Goal: Navigation & Orientation: Find specific page/section

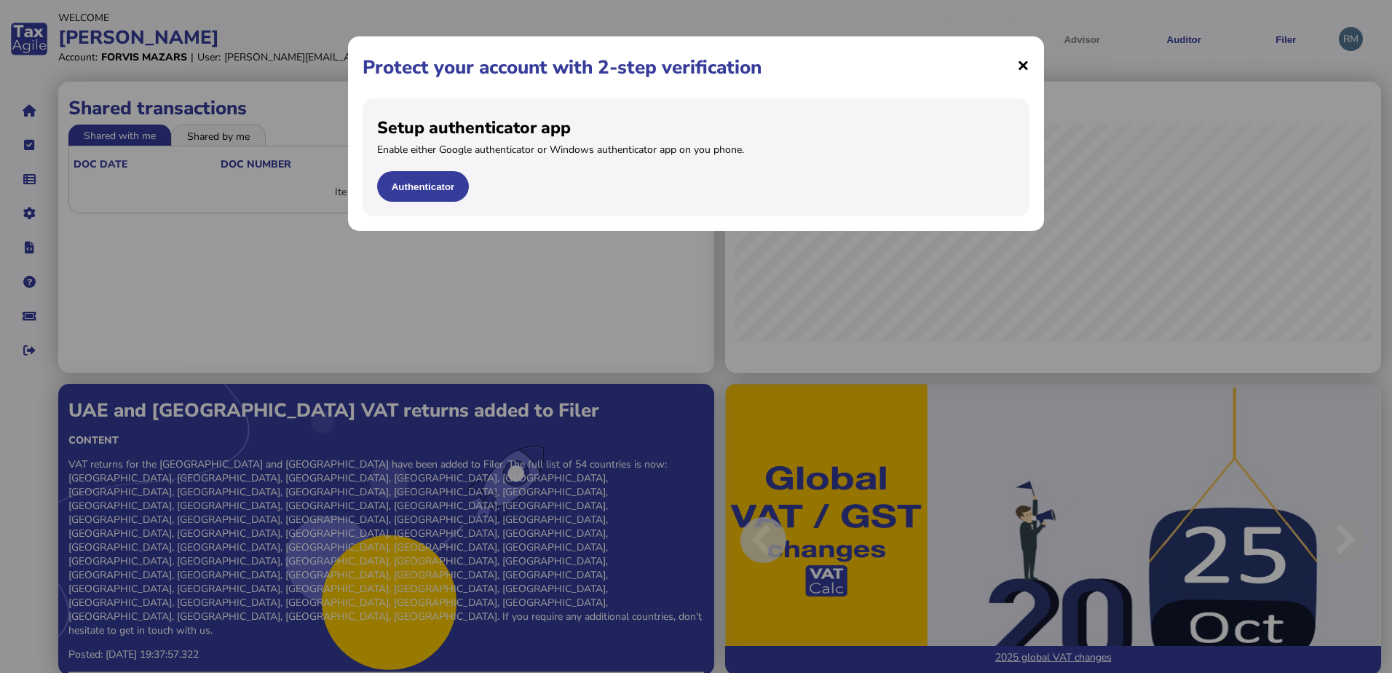
click at [1019, 65] on span "×" at bounding box center [1023, 65] width 12 height 28
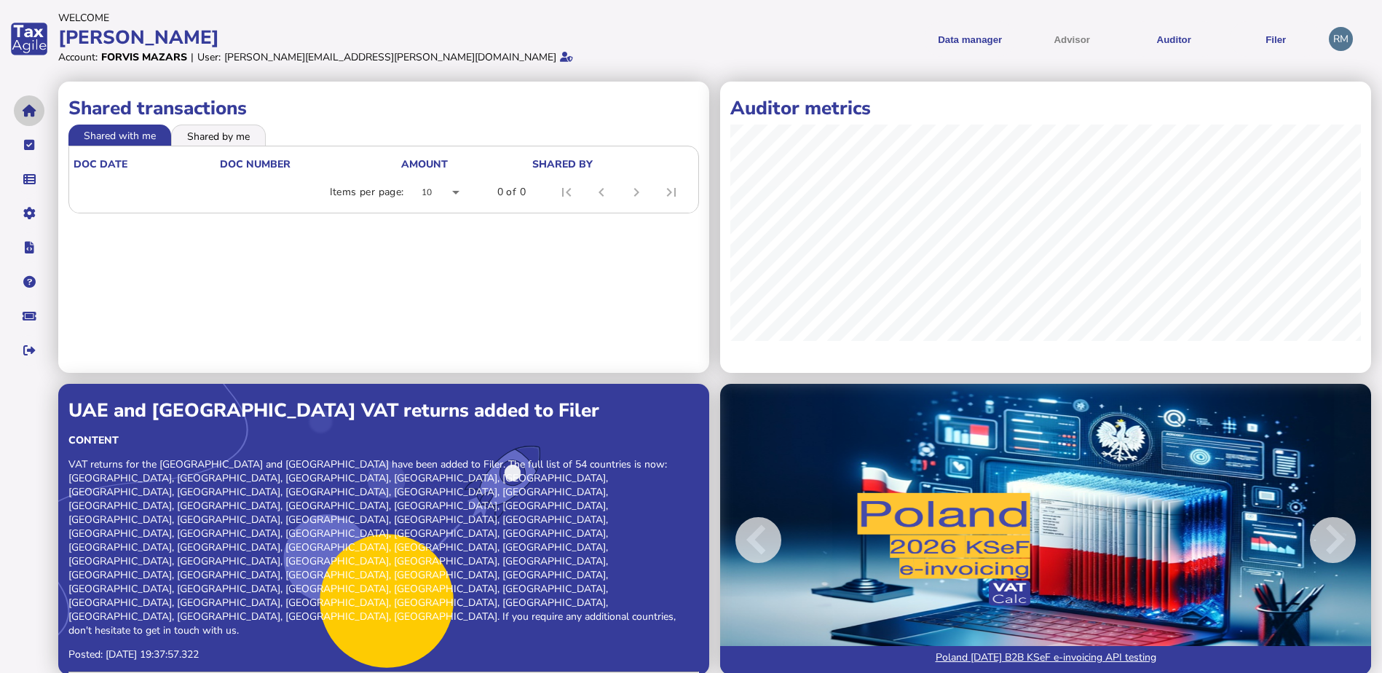
click at [21, 111] on button "navigate application pages" at bounding box center [29, 110] width 31 height 31
click at [23, 141] on button "navigate application pages" at bounding box center [29, 145] width 31 height 31
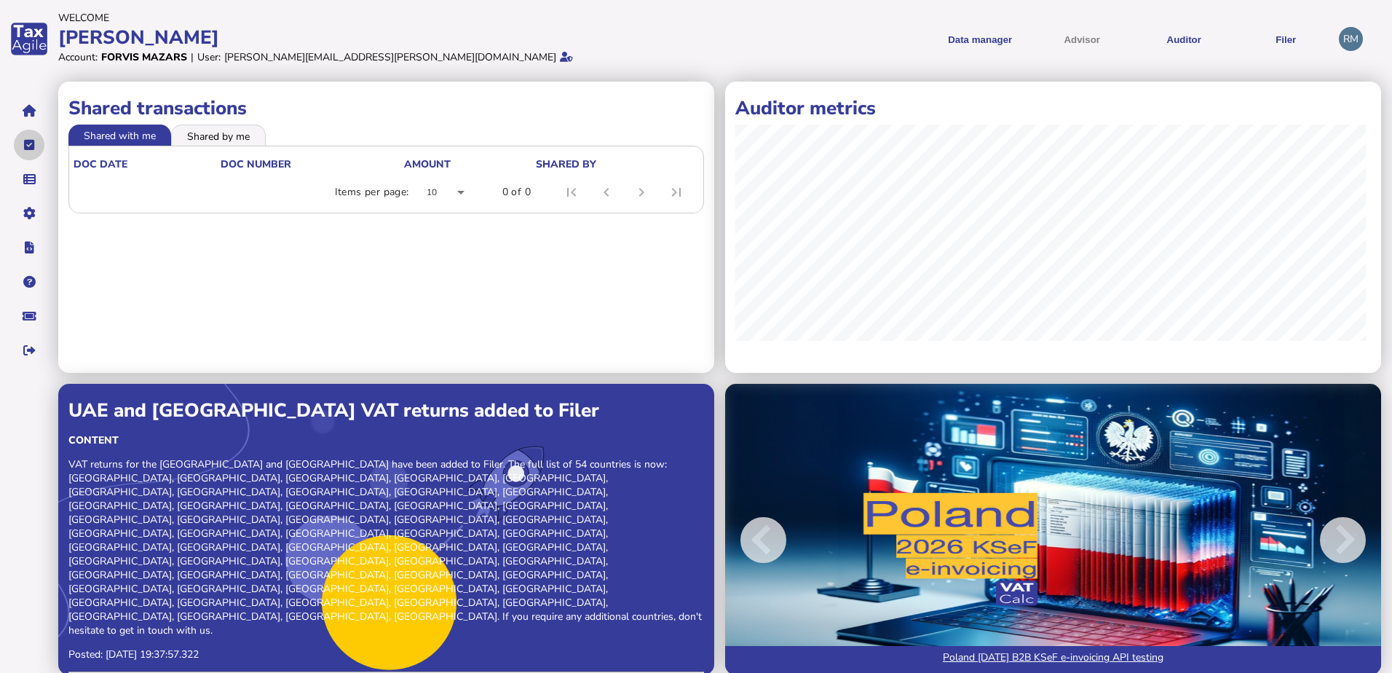
select select "**********"
select select "********"
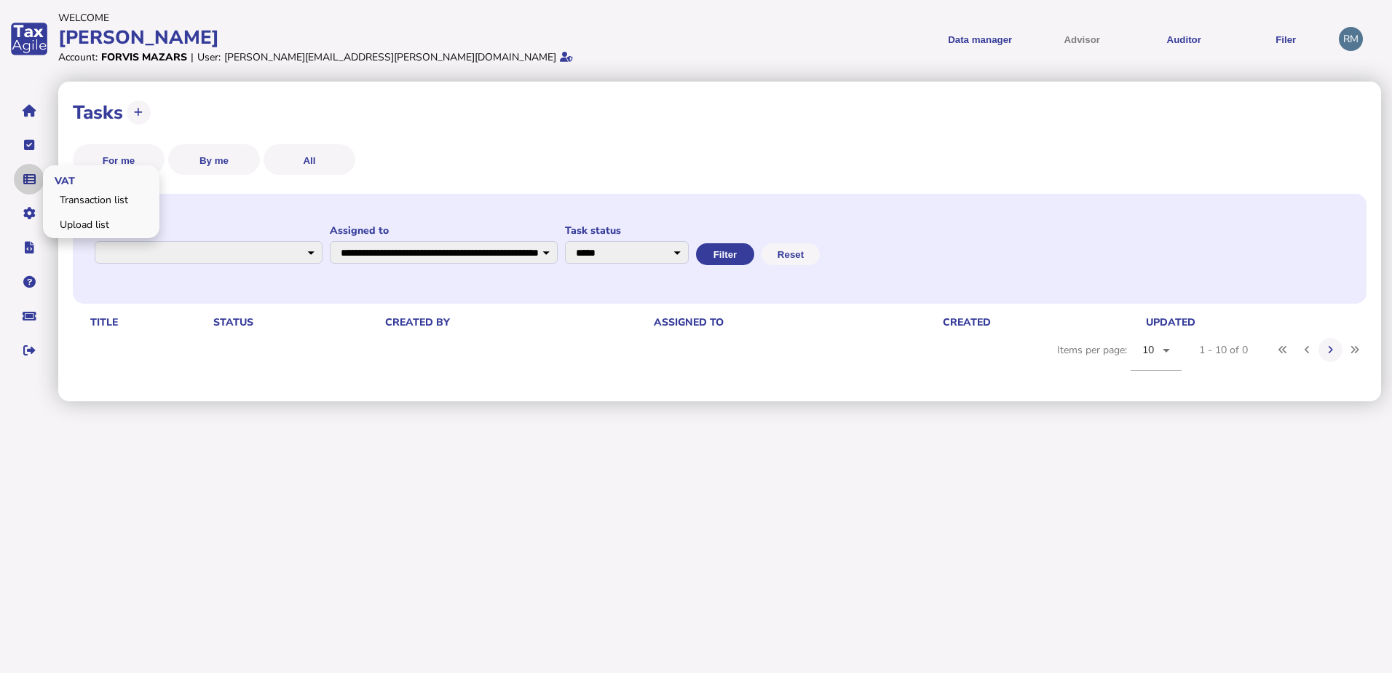
click at [21, 170] on button "navigate application pages" at bounding box center [29, 179] width 31 height 31
click at [23, 179] on icon "navigate application pages" at bounding box center [29, 179] width 12 height 1
click at [28, 179] on icon "navigate application pages" at bounding box center [29, 179] width 12 height 1
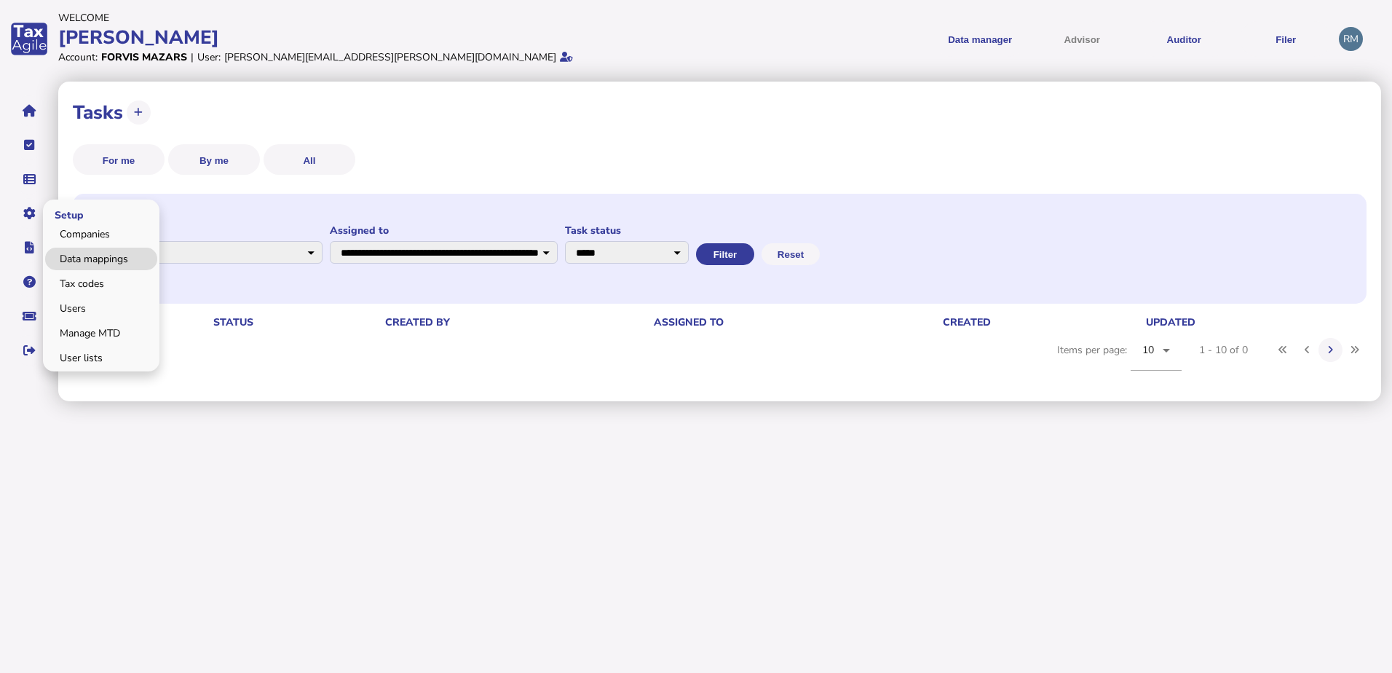
click at [100, 261] on link "Data mappings" at bounding box center [101, 259] width 112 height 23
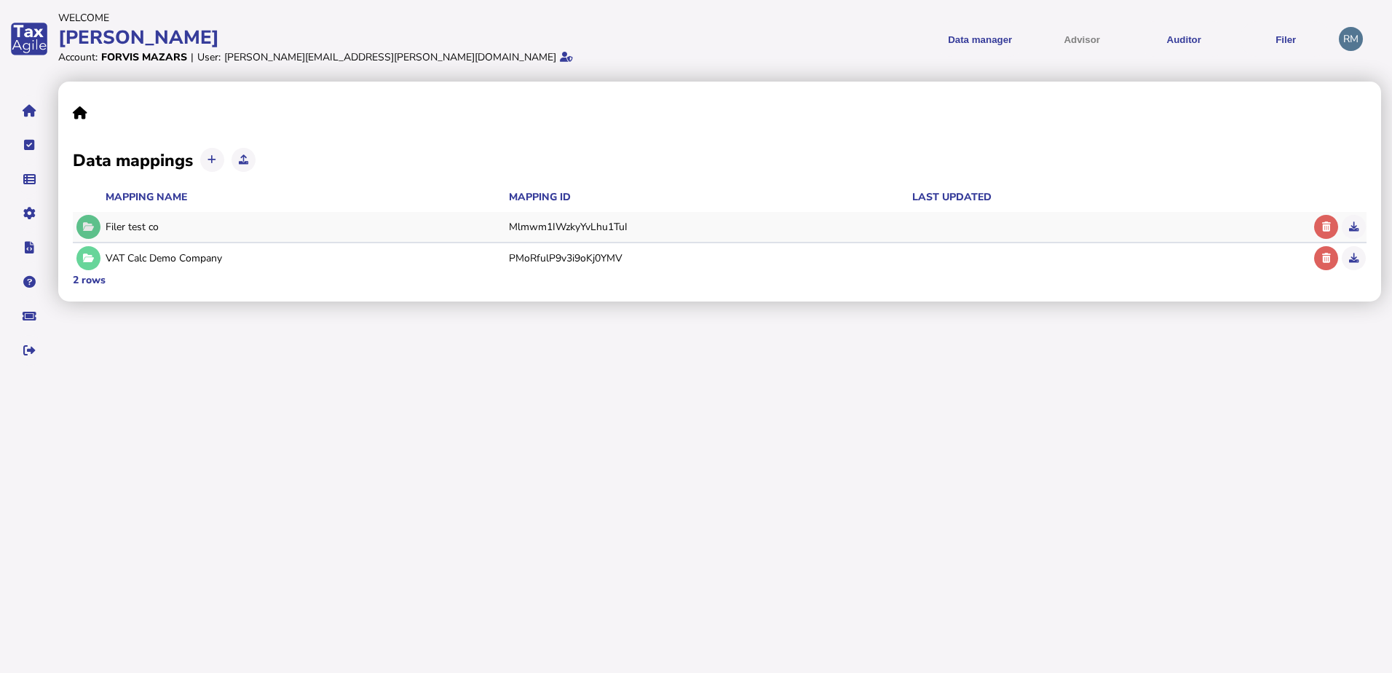
click at [89, 225] on icon at bounding box center [88, 226] width 11 height 9
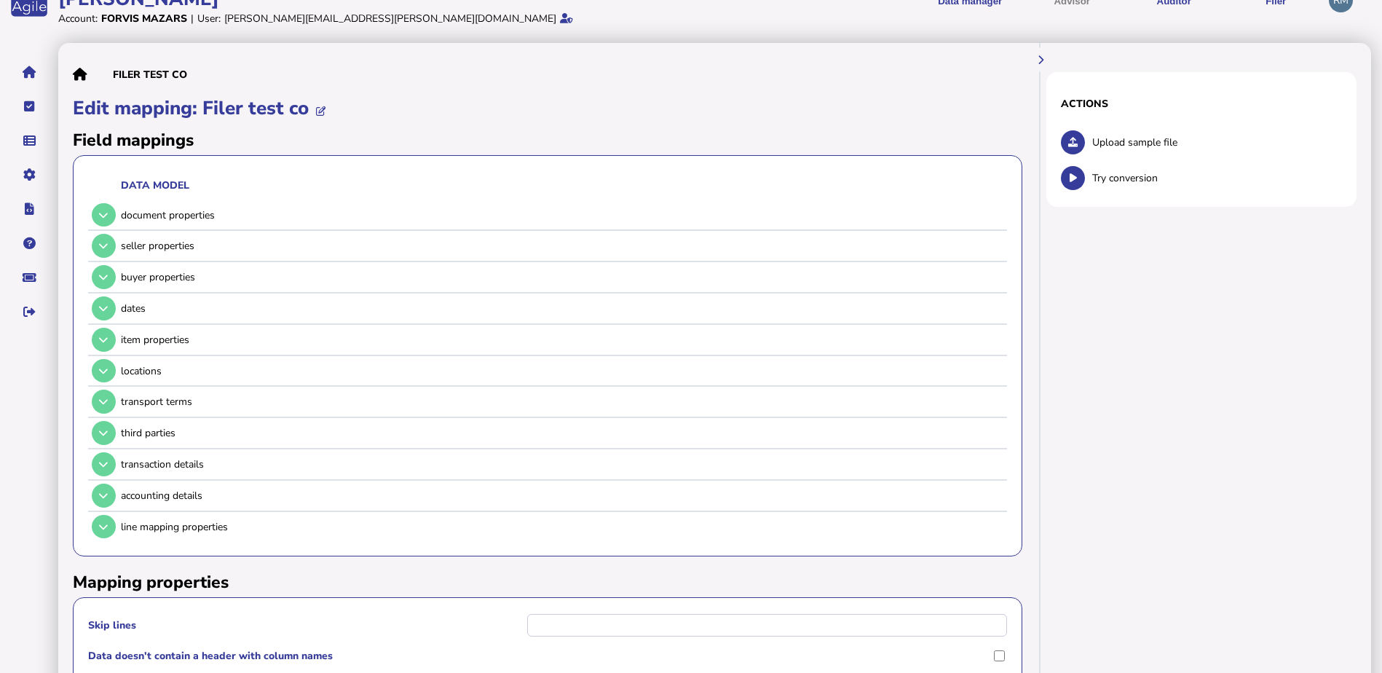
scroll to position [37, 0]
click at [107, 216] on icon at bounding box center [103, 216] width 9 height 9
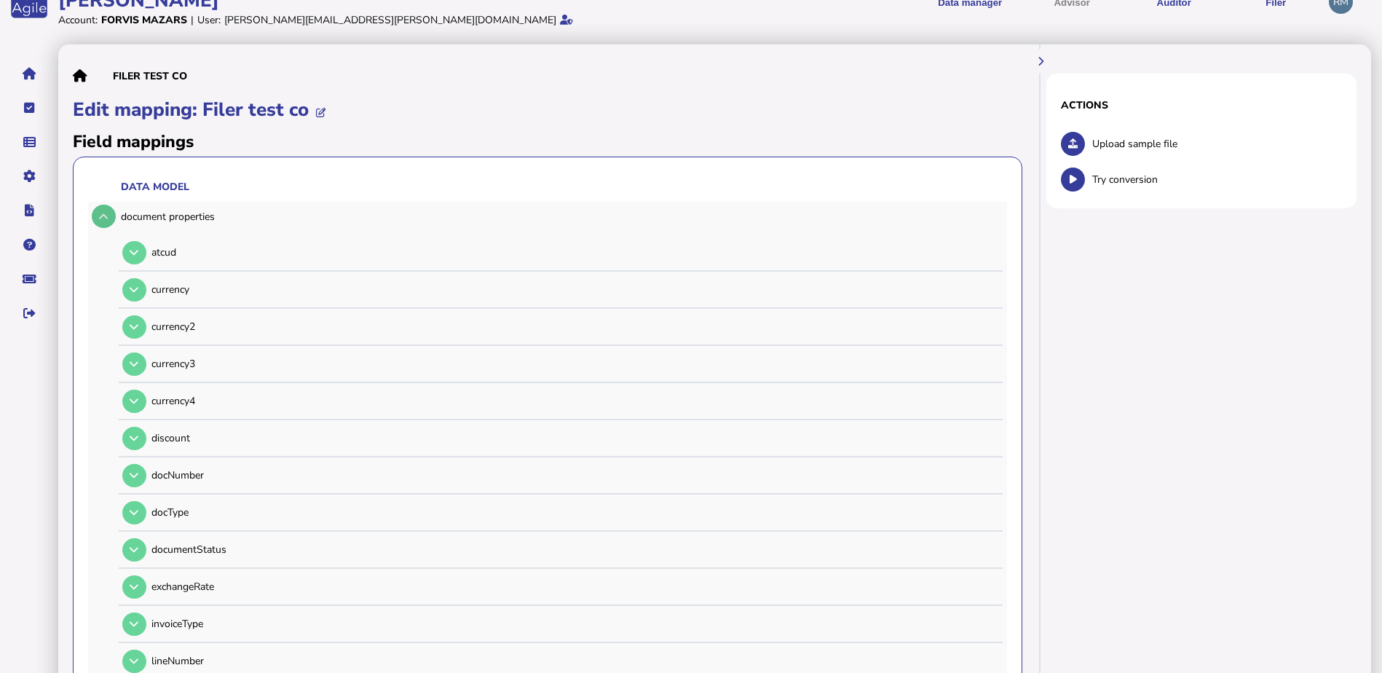
click at [107, 216] on icon at bounding box center [103, 216] width 9 height 9
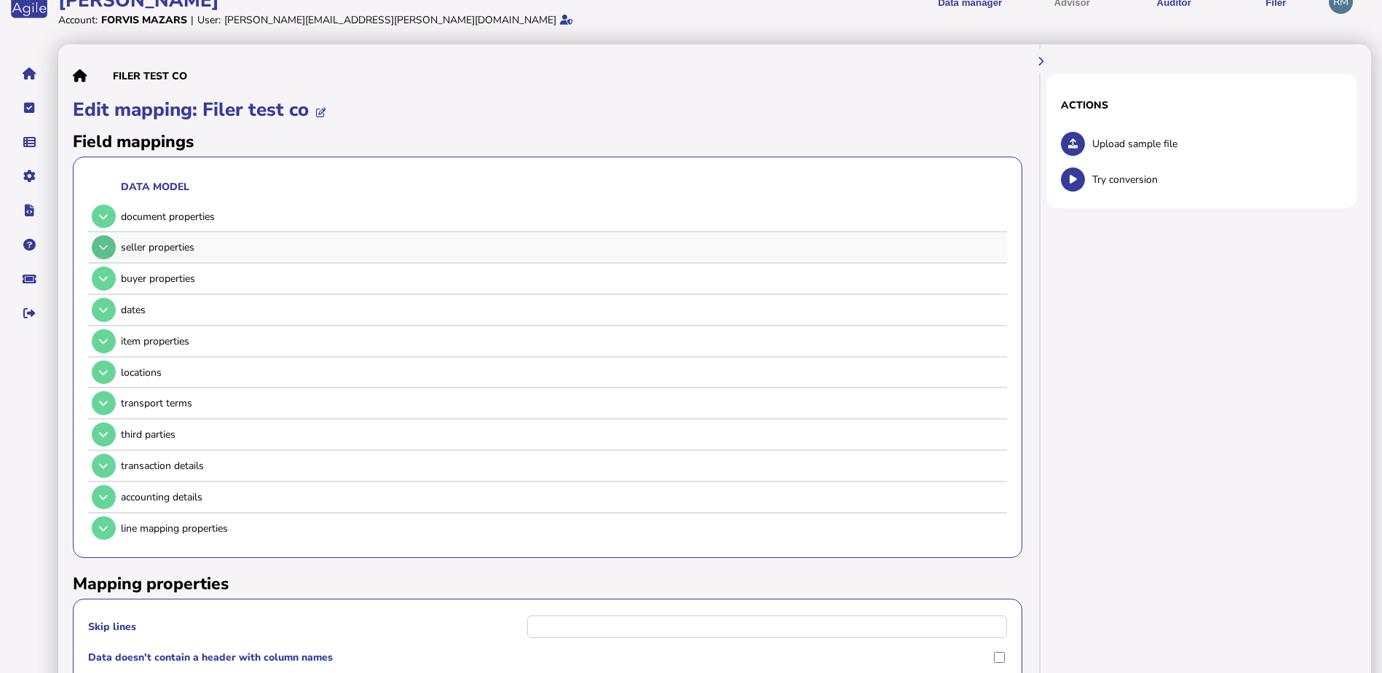
click at [104, 250] on icon at bounding box center [103, 246] width 9 height 9
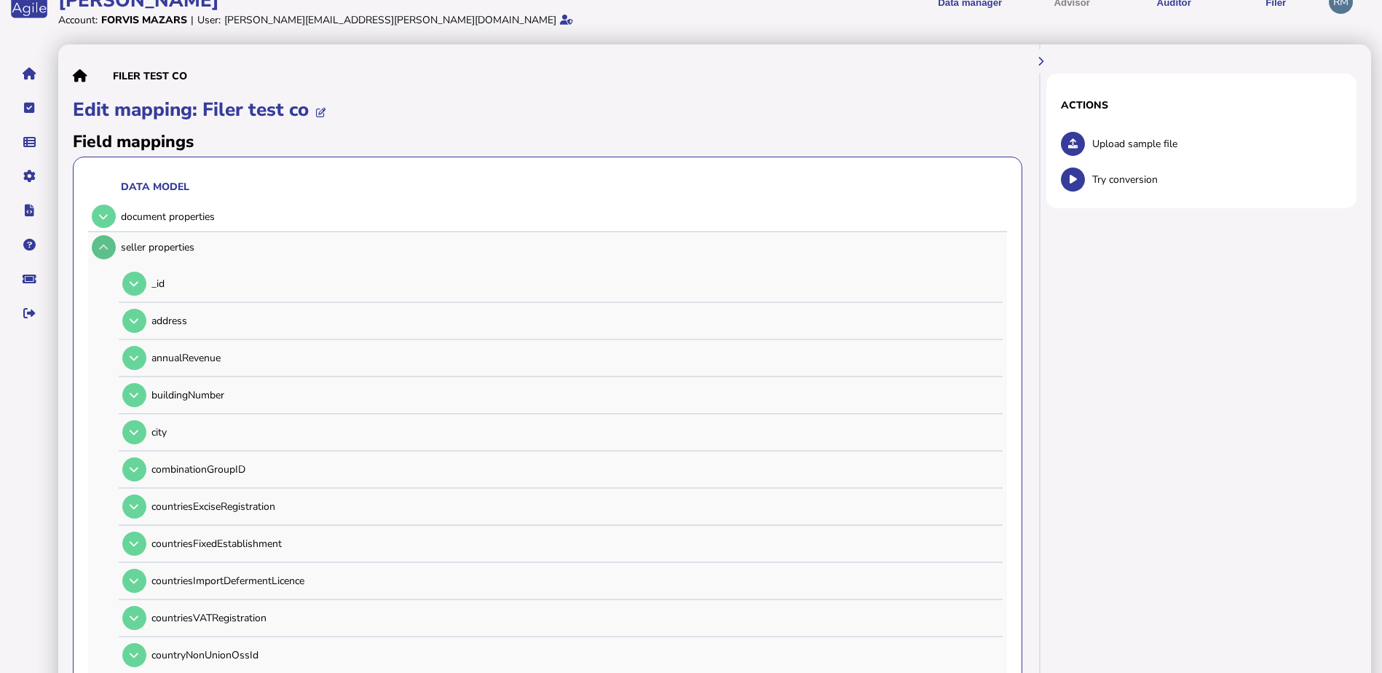
click at [104, 250] on icon at bounding box center [103, 246] width 9 height 9
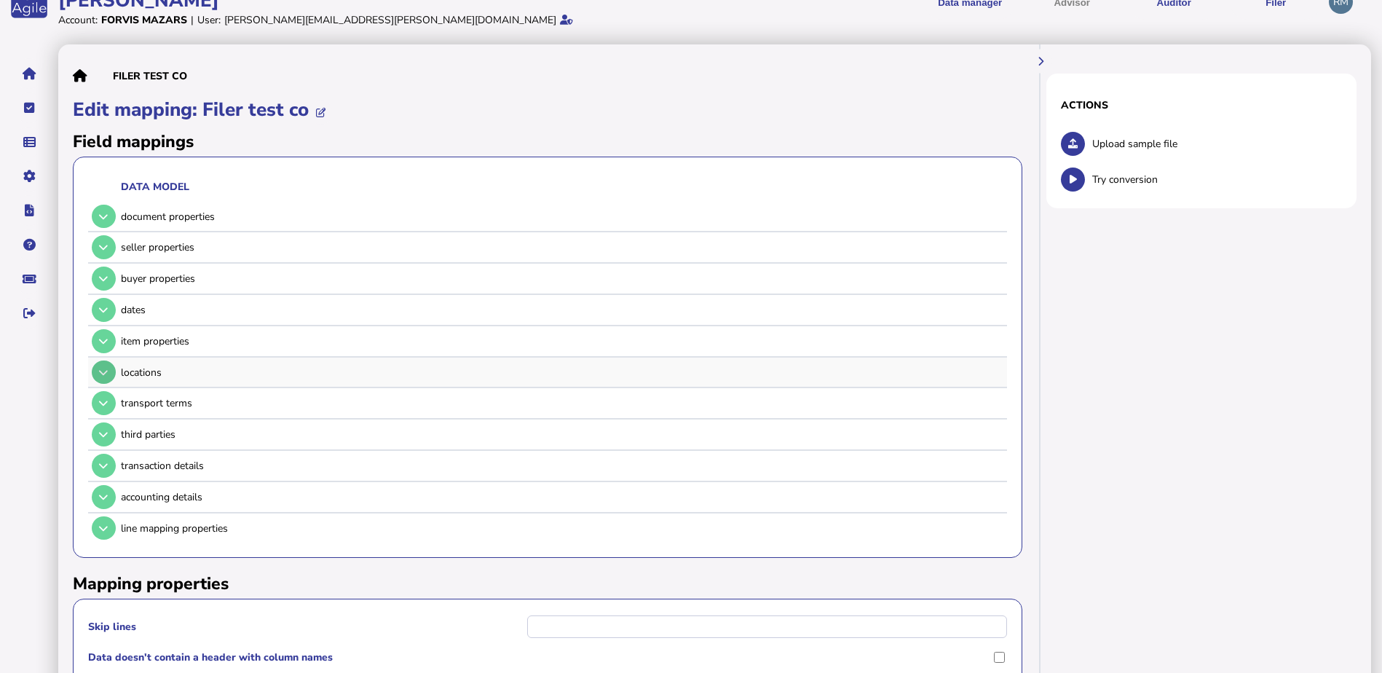
click at [104, 378] on button at bounding box center [104, 372] width 24 height 24
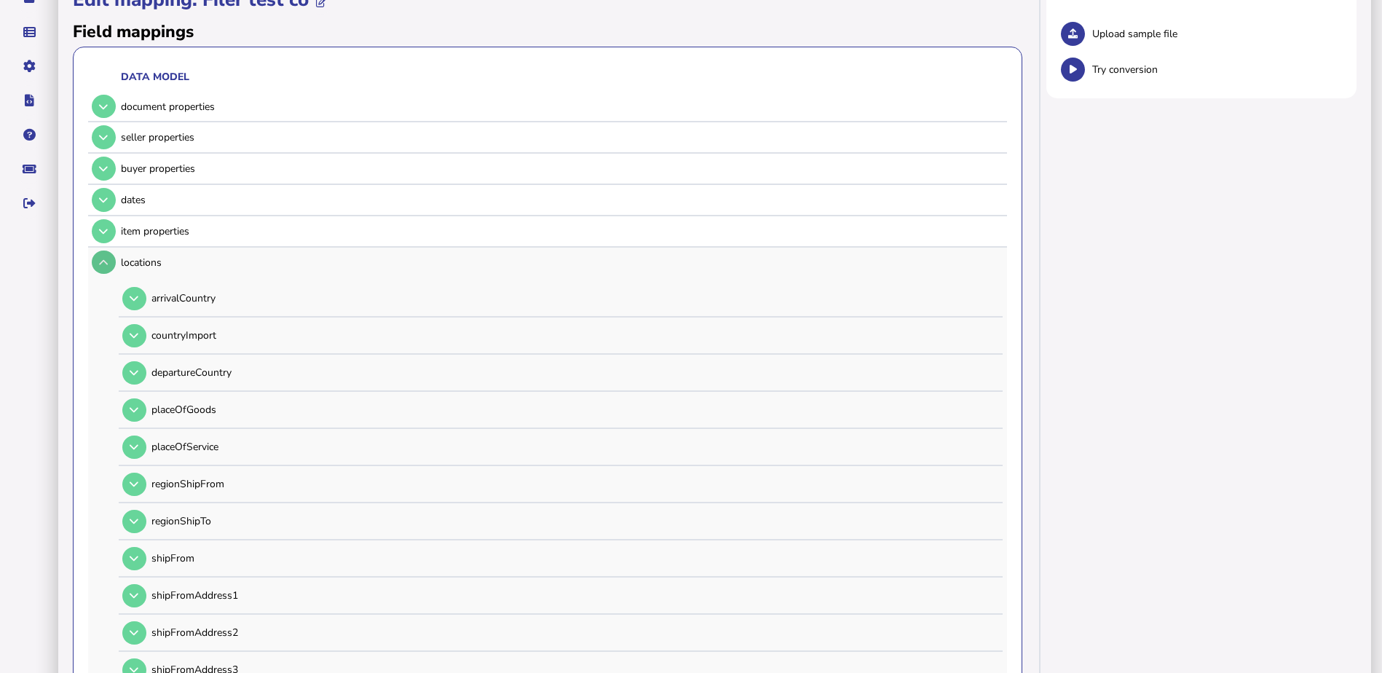
scroll to position [146, 0]
click at [105, 269] on button at bounding box center [104, 263] width 24 height 24
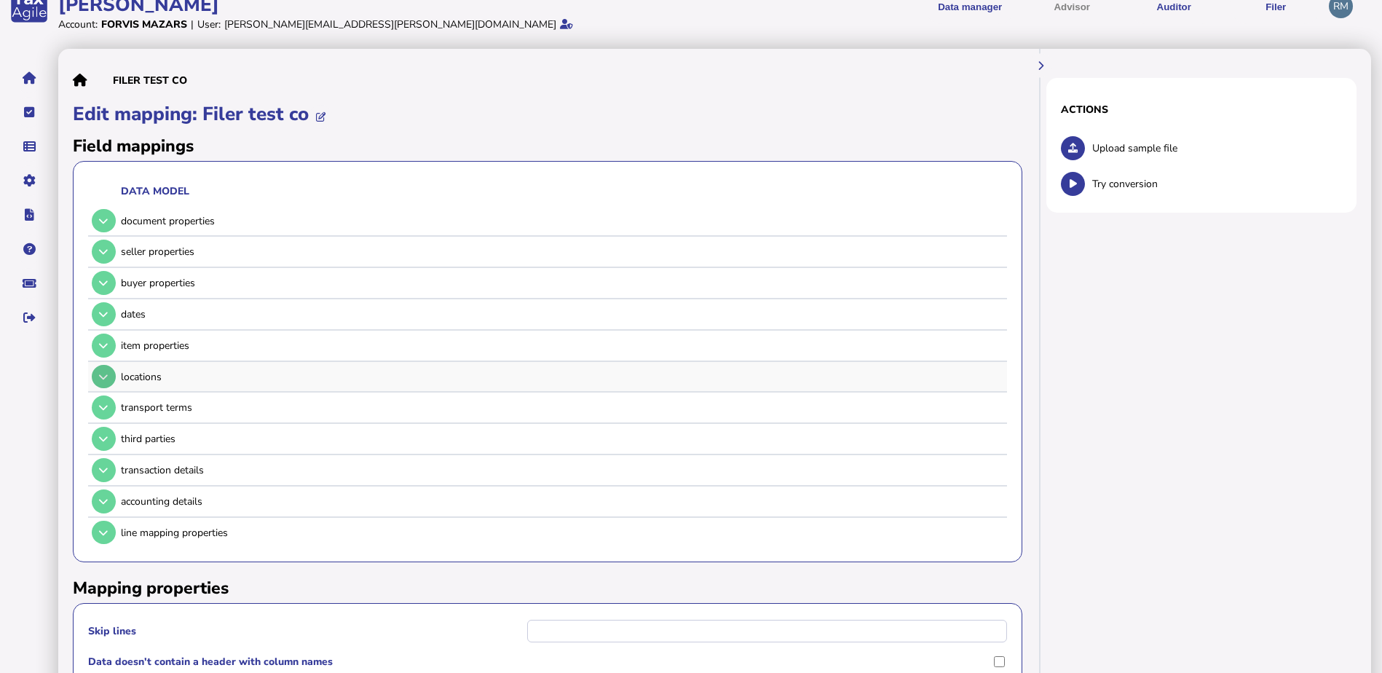
scroll to position [17, 0]
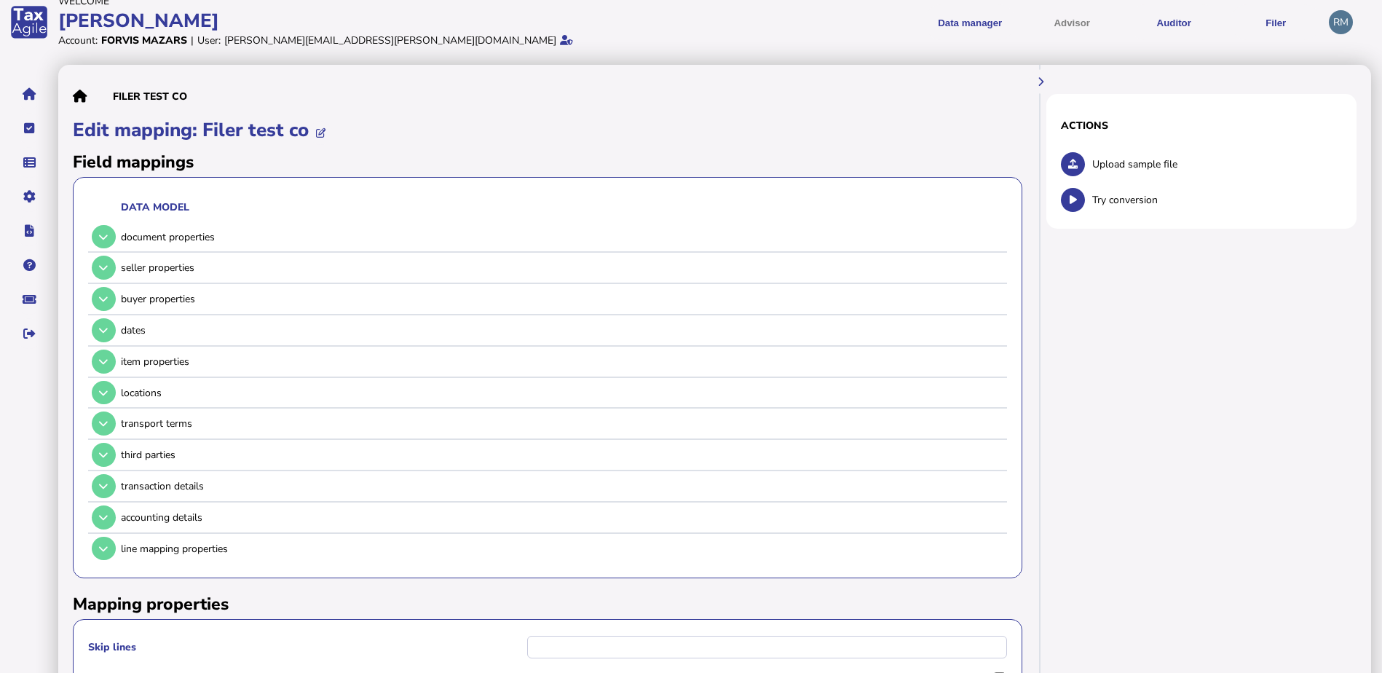
click at [82, 97] on icon at bounding box center [80, 96] width 15 height 1
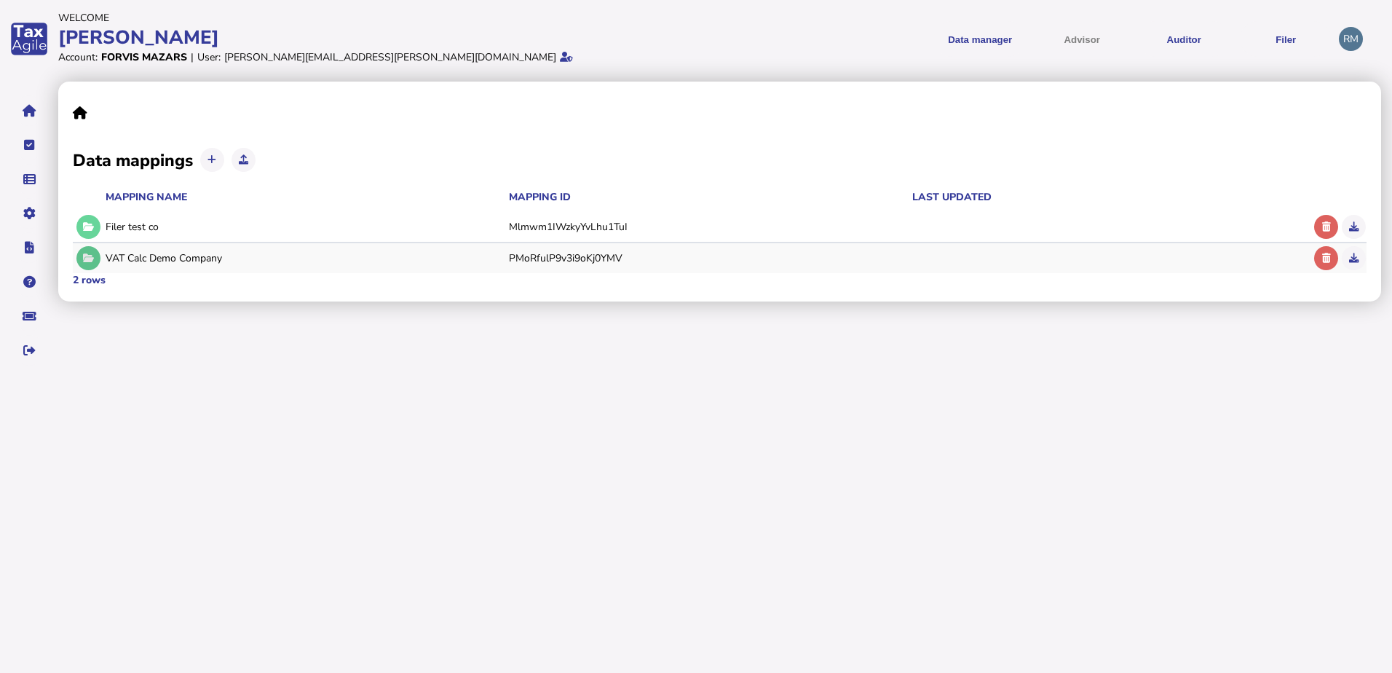
click at [90, 259] on icon at bounding box center [88, 257] width 11 height 9
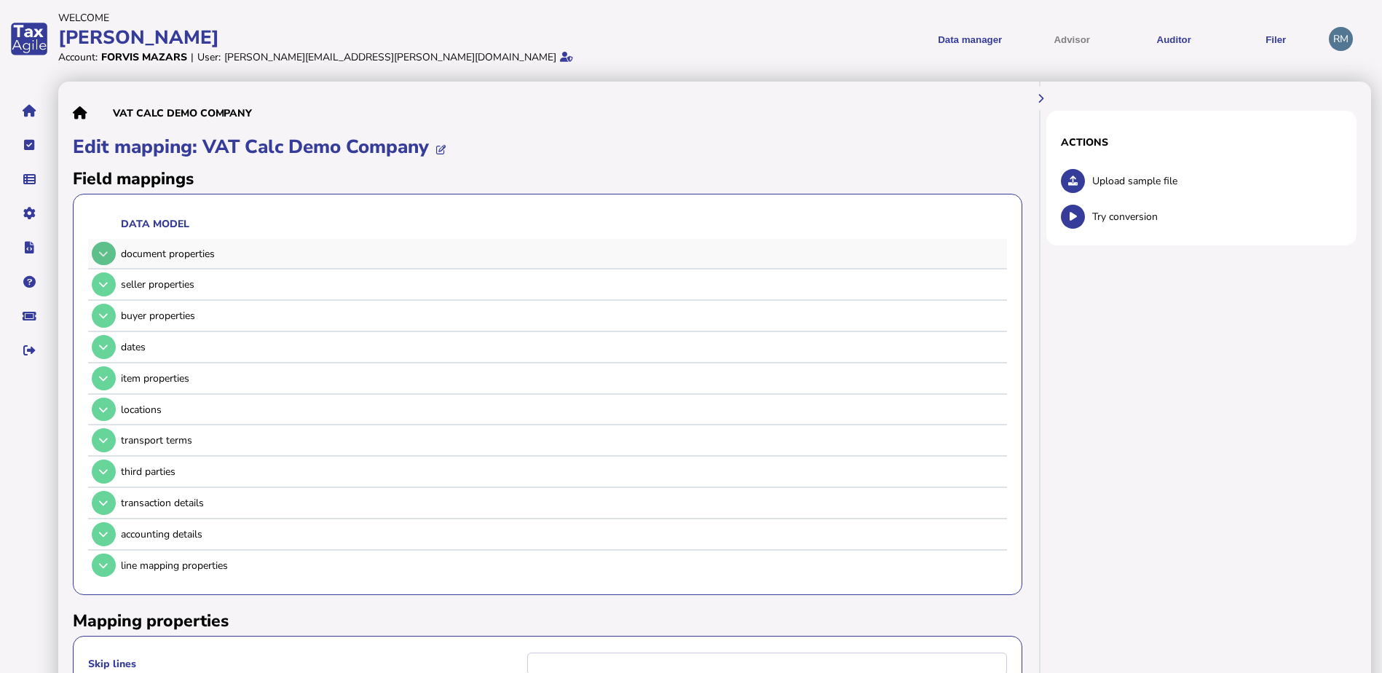
click at [98, 256] on button at bounding box center [104, 254] width 24 height 24
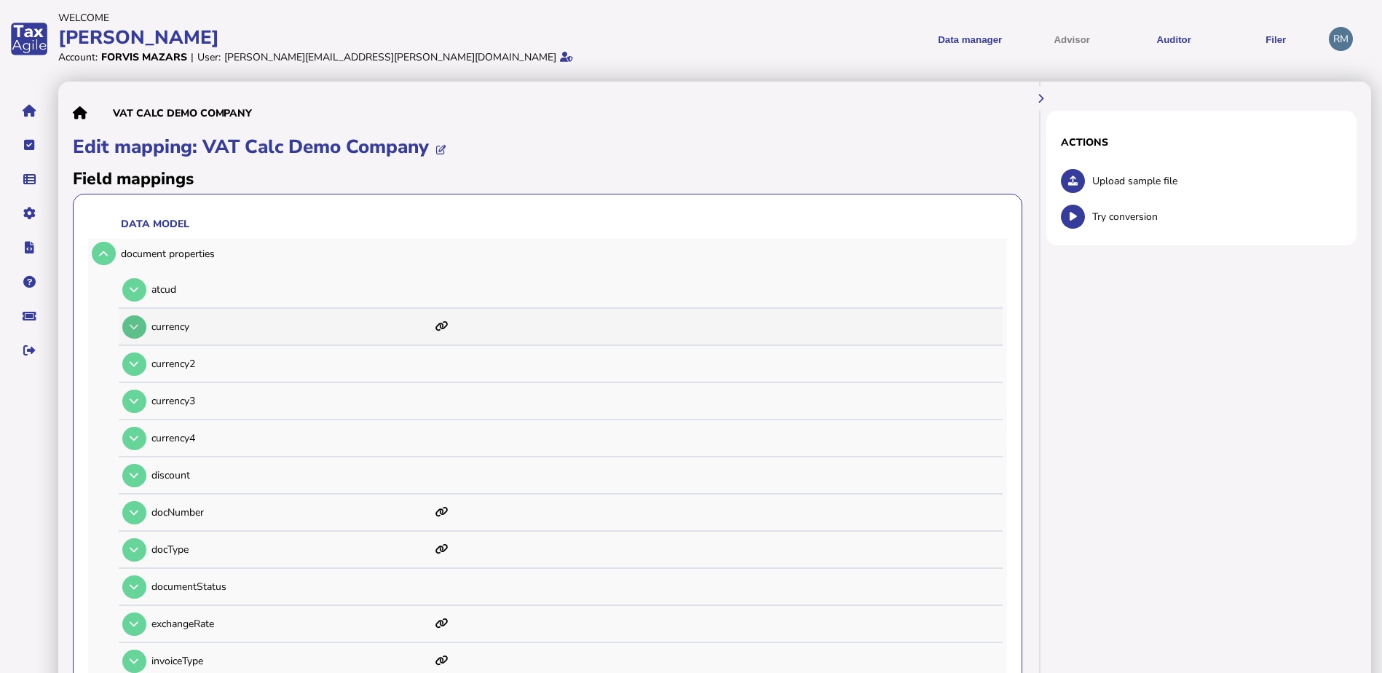
click at [125, 329] on button at bounding box center [134, 327] width 24 height 24
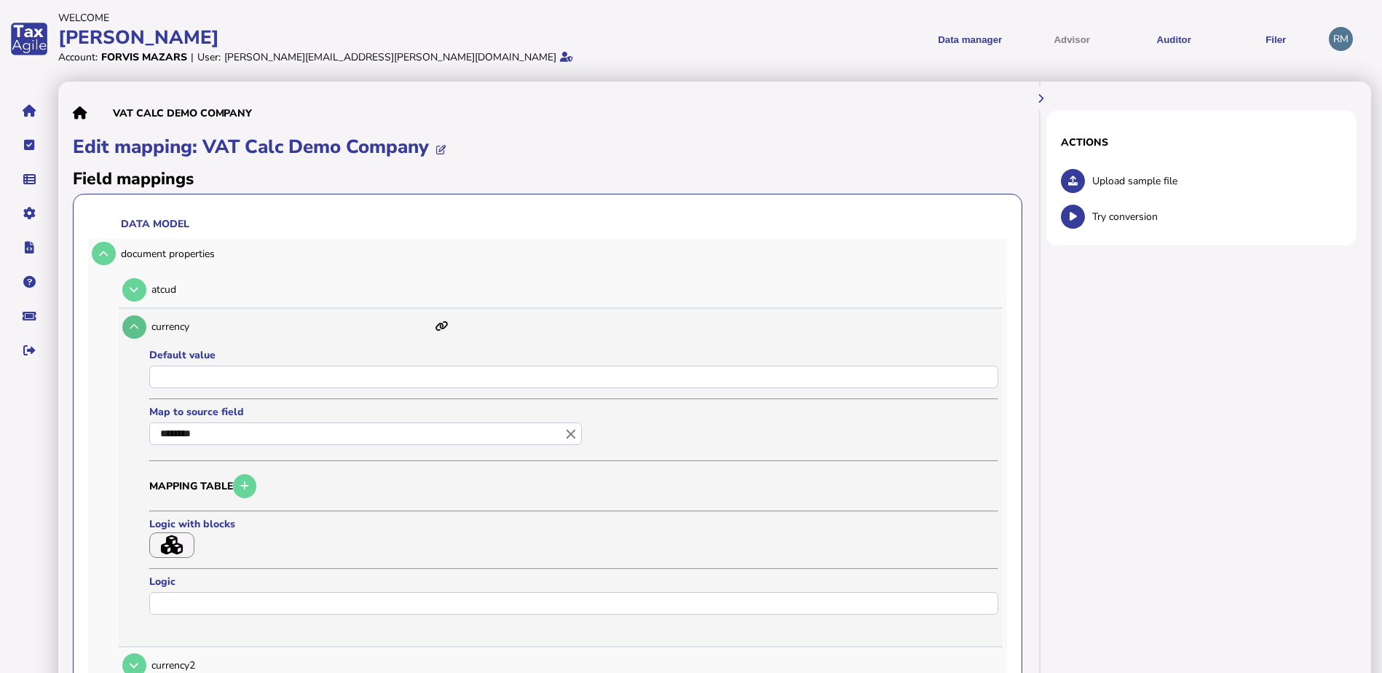
click at [125, 329] on button at bounding box center [134, 327] width 24 height 24
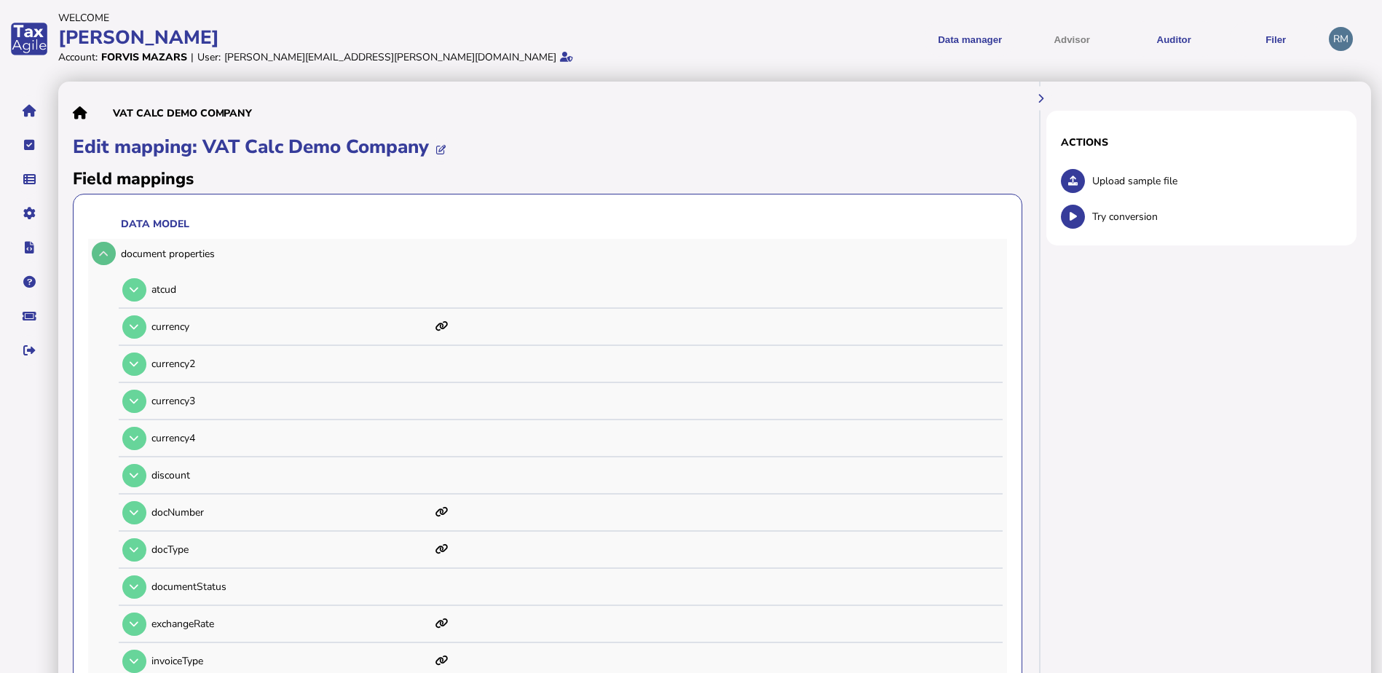
click at [100, 258] on icon at bounding box center [103, 253] width 9 height 9
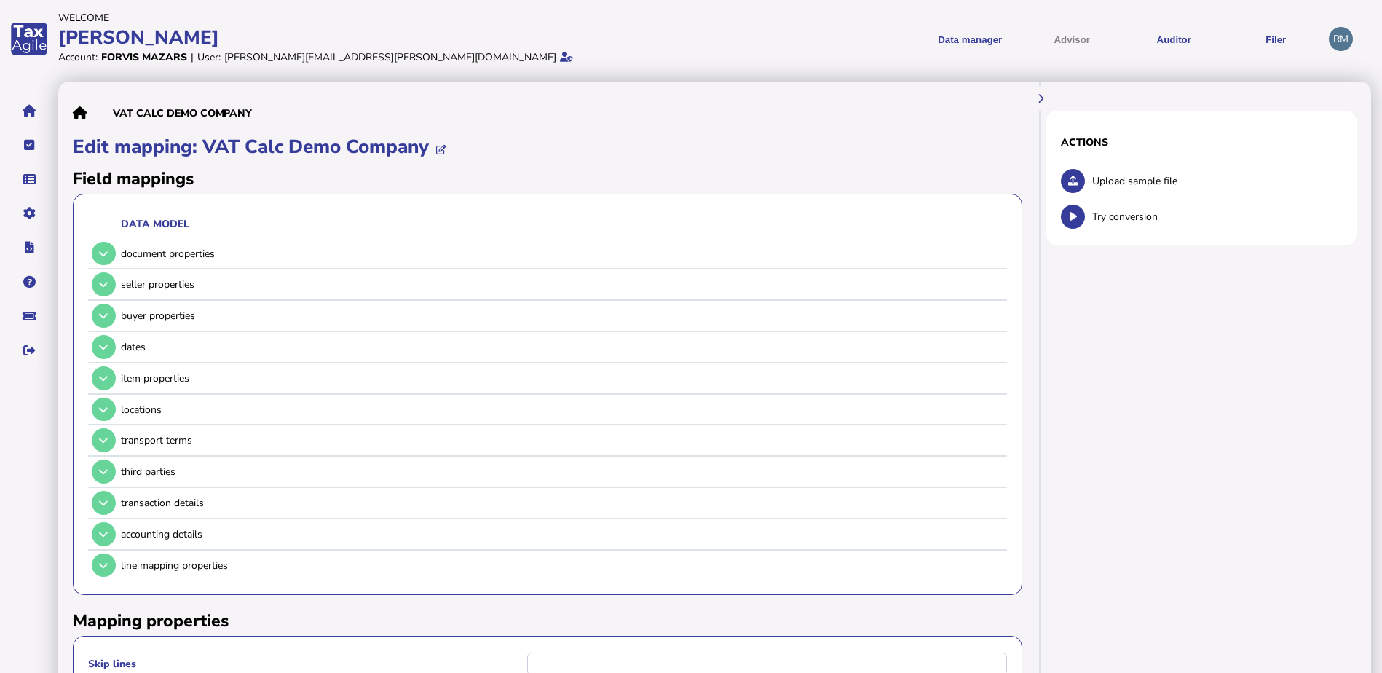
click at [78, 114] on icon at bounding box center [80, 113] width 15 height 1
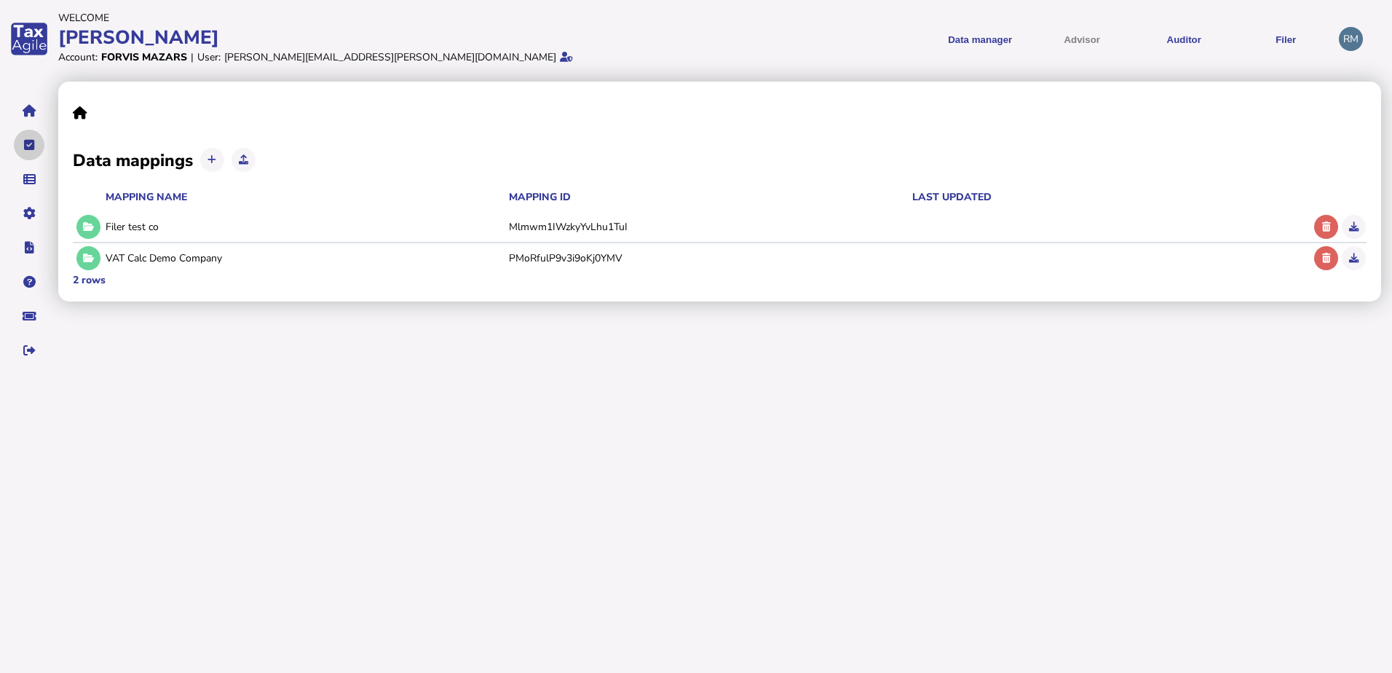
click at [27, 154] on button "navigate application pages" at bounding box center [29, 145] width 31 height 31
select select "**********"
select select "********"
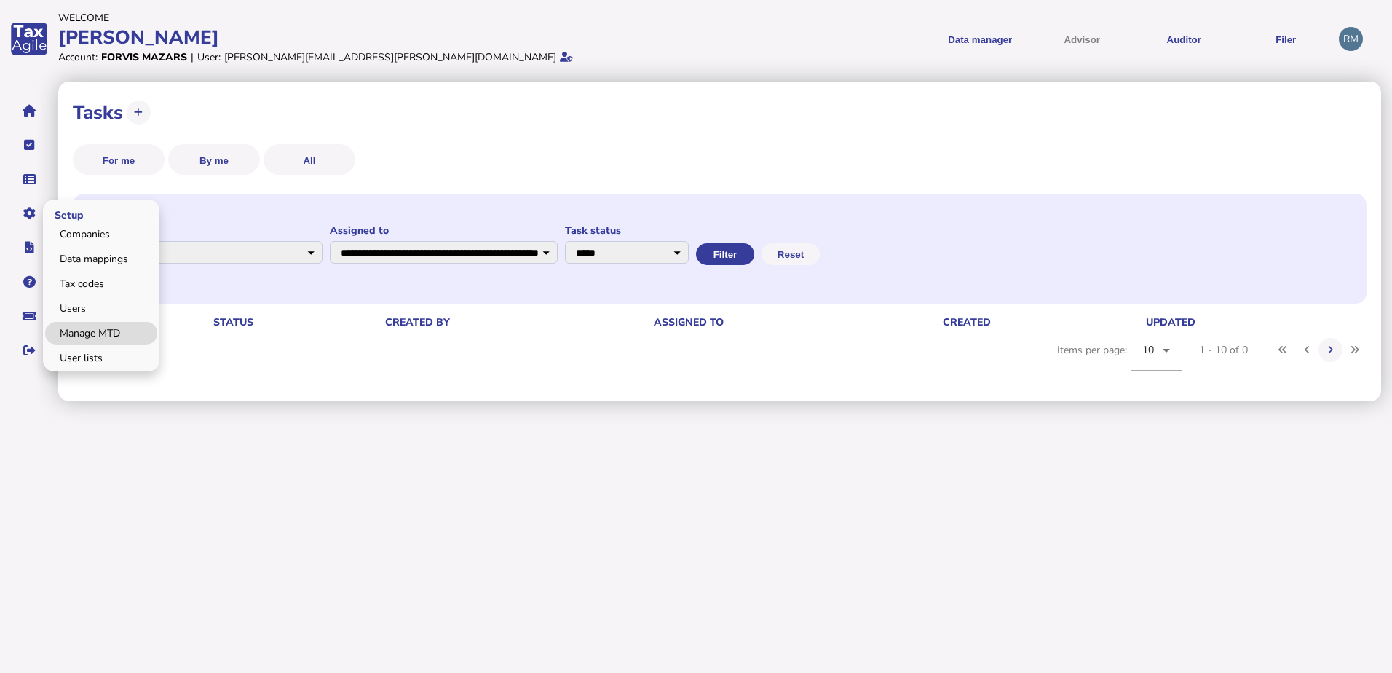
click at [85, 325] on link "Manage MTD" at bounding box center [101, 333] width 112 height 23
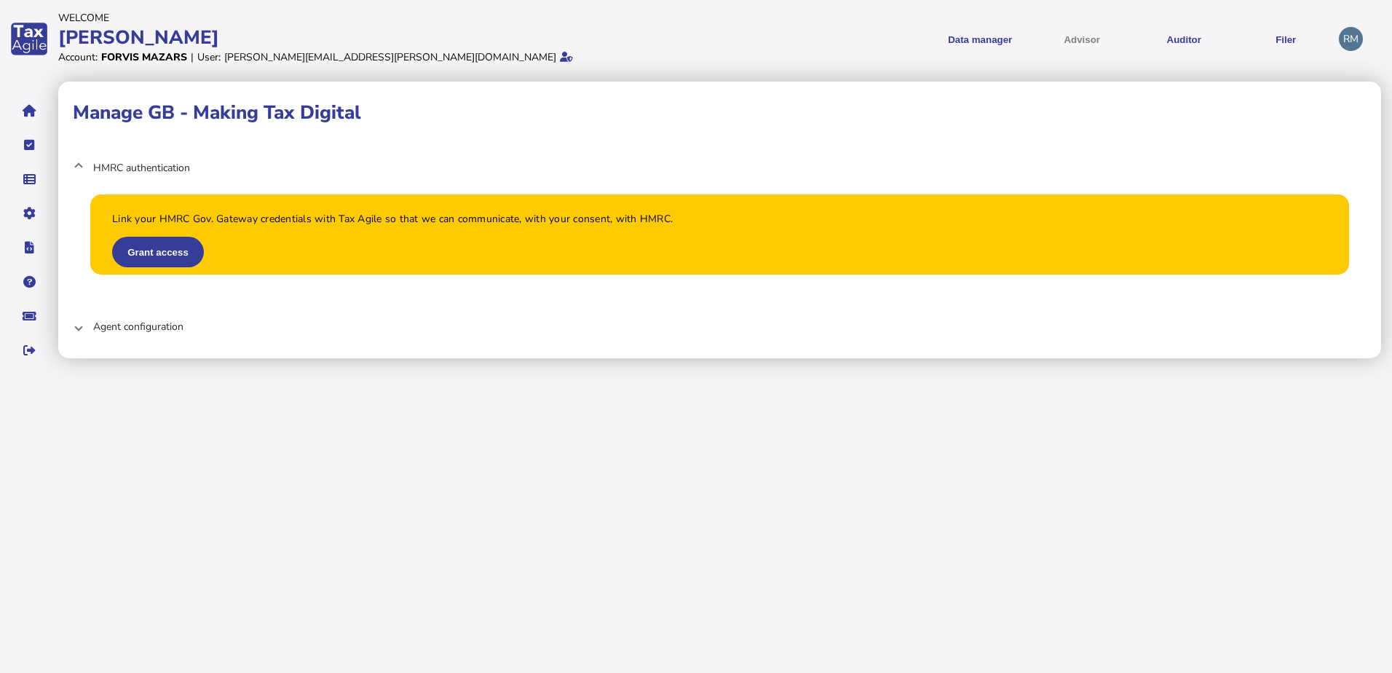
click at [87, 323] on mat-expansion-panel-header "Agent configuration" at bounding box center [720, 326] width 1294 height 35
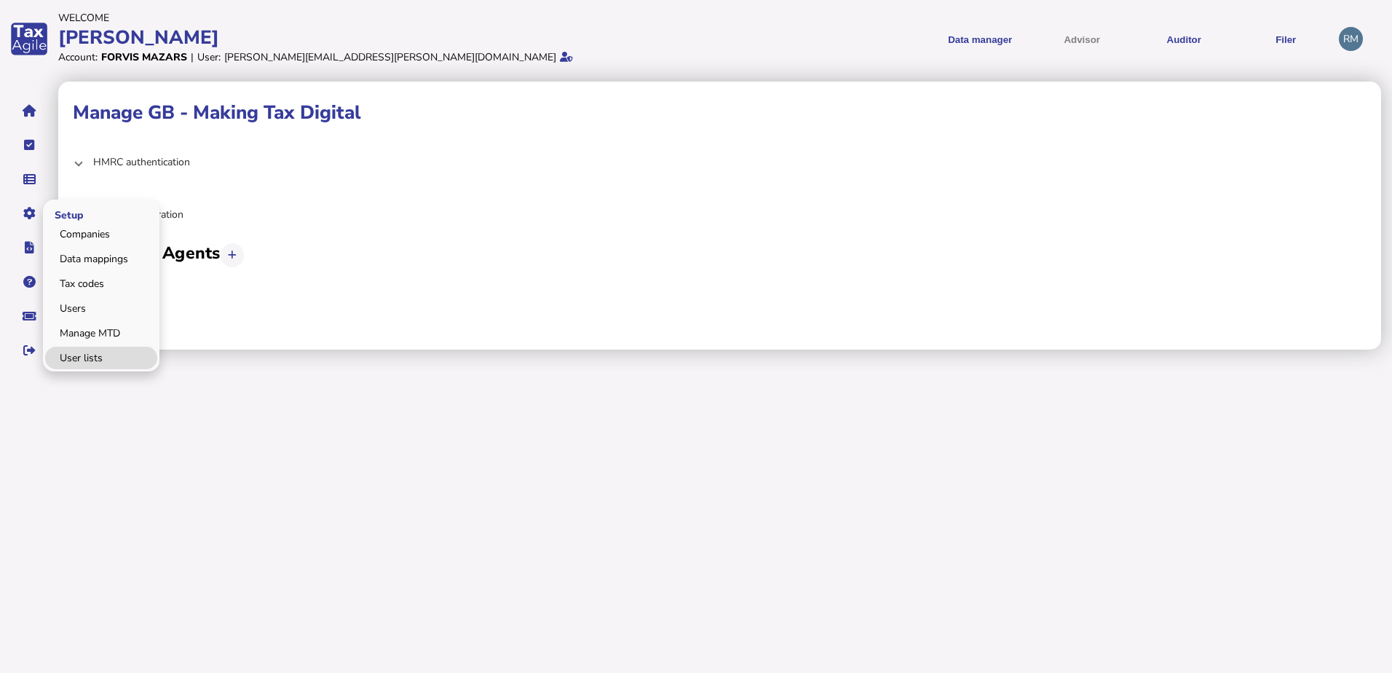
click at [87, 360] on link "User lists" at bounding box center [101, 358] width 112 height 23
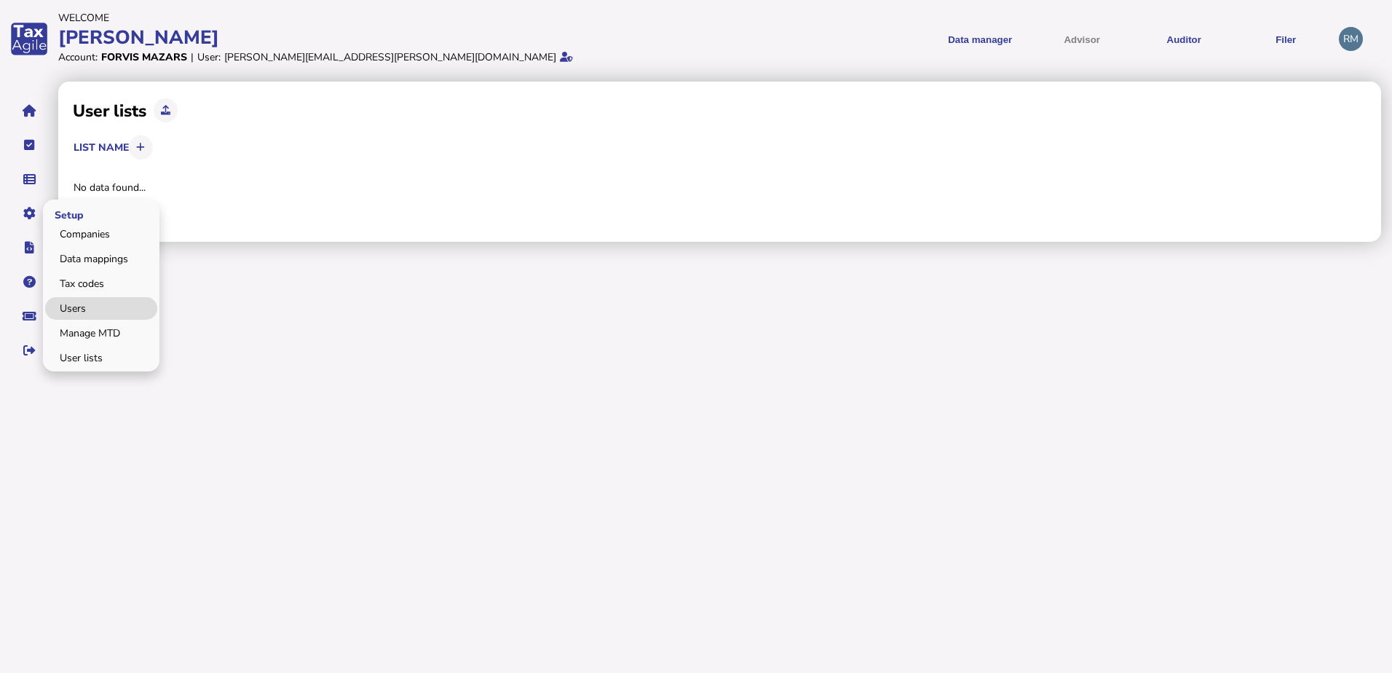
click at [88, 312] on link "Users" at bounding box center [101, 308] width 112 height 23
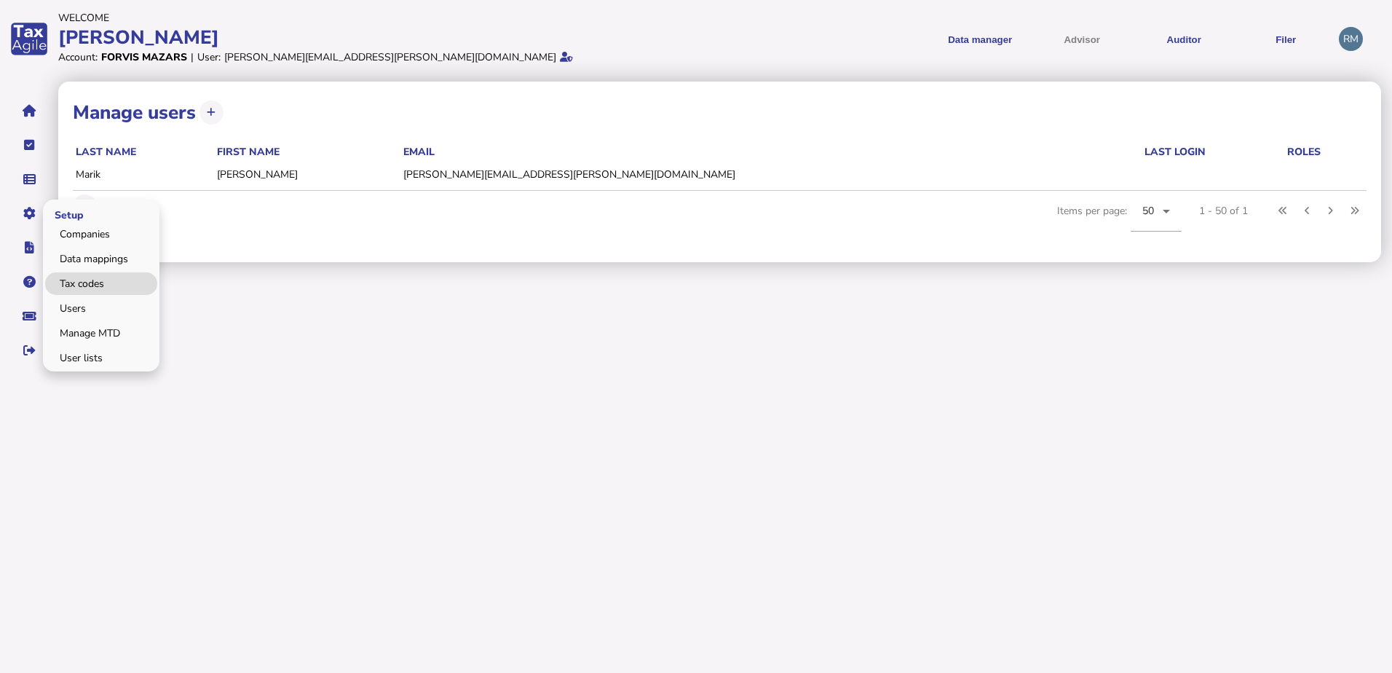
click at [90, 288] on link "Tax codes" at bounding box center [101, 283] width 112 height 23
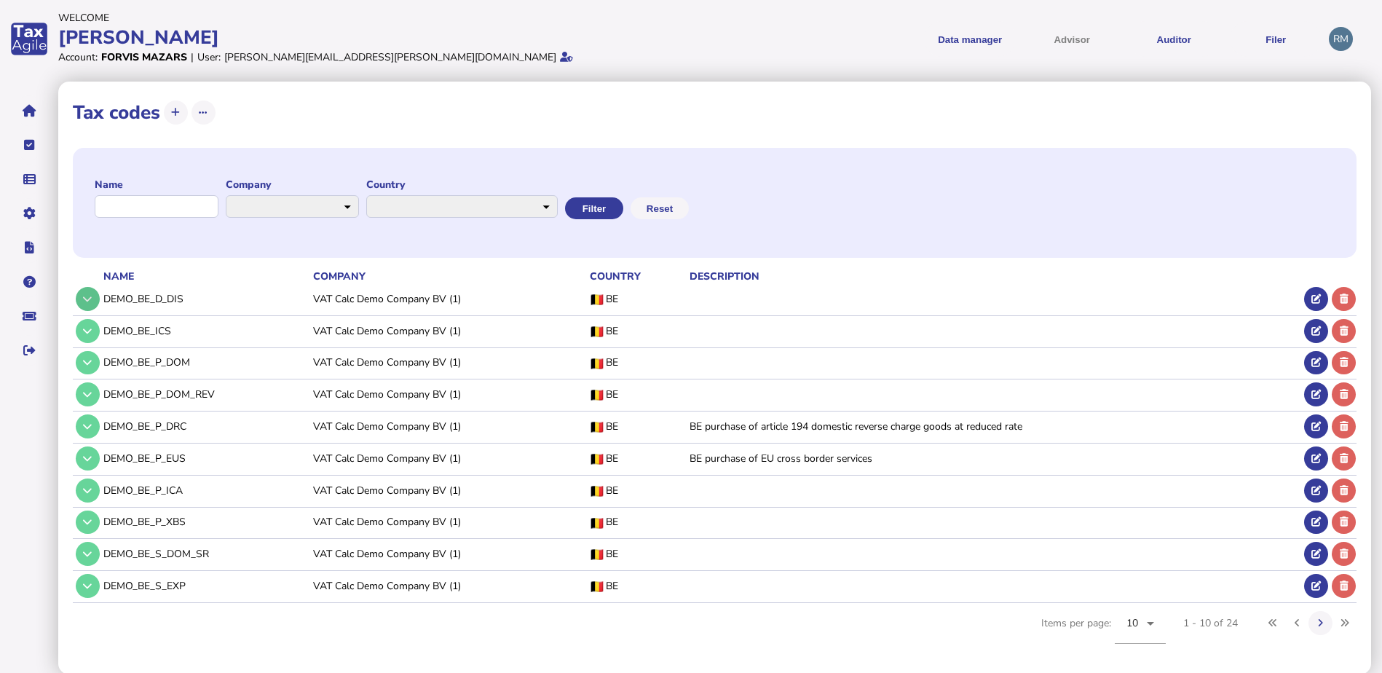
click at [81, 301] on button at bounding box center [88, 299] width 24 height 24
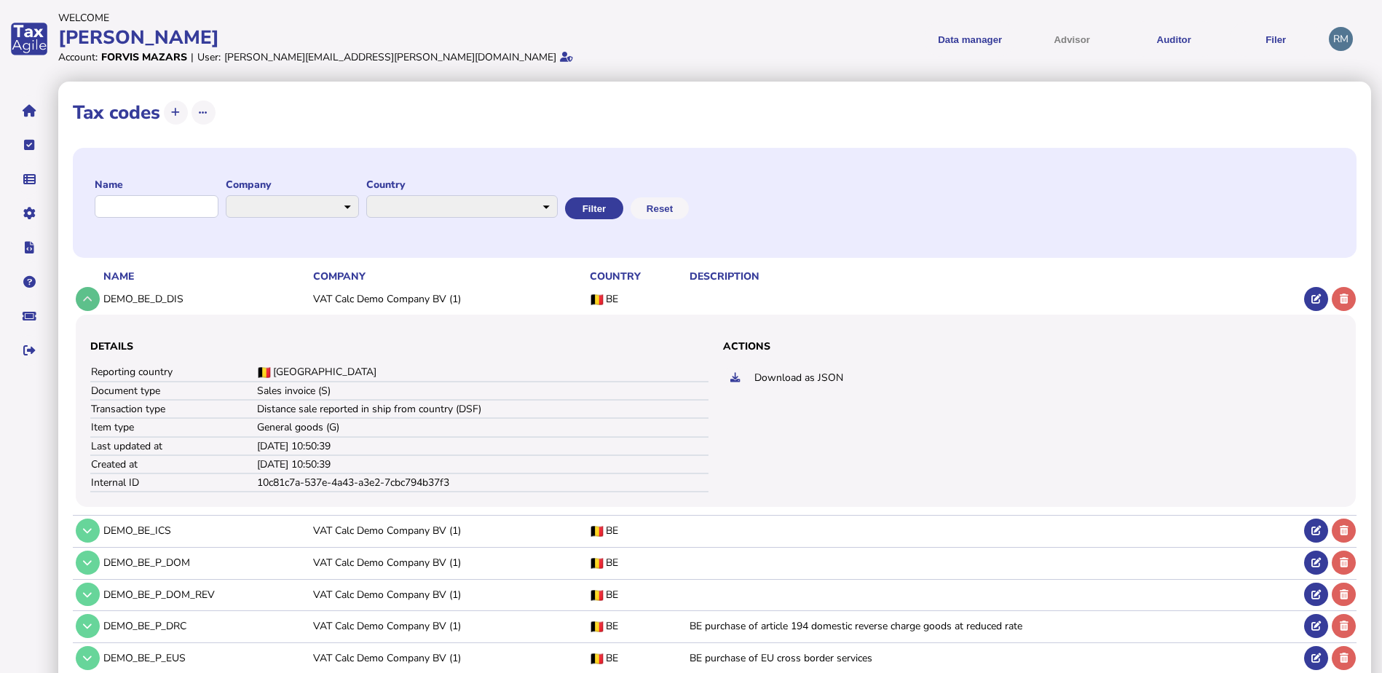
click at [81, 301] on button at bounding box center [88, 299] width 24 height 24
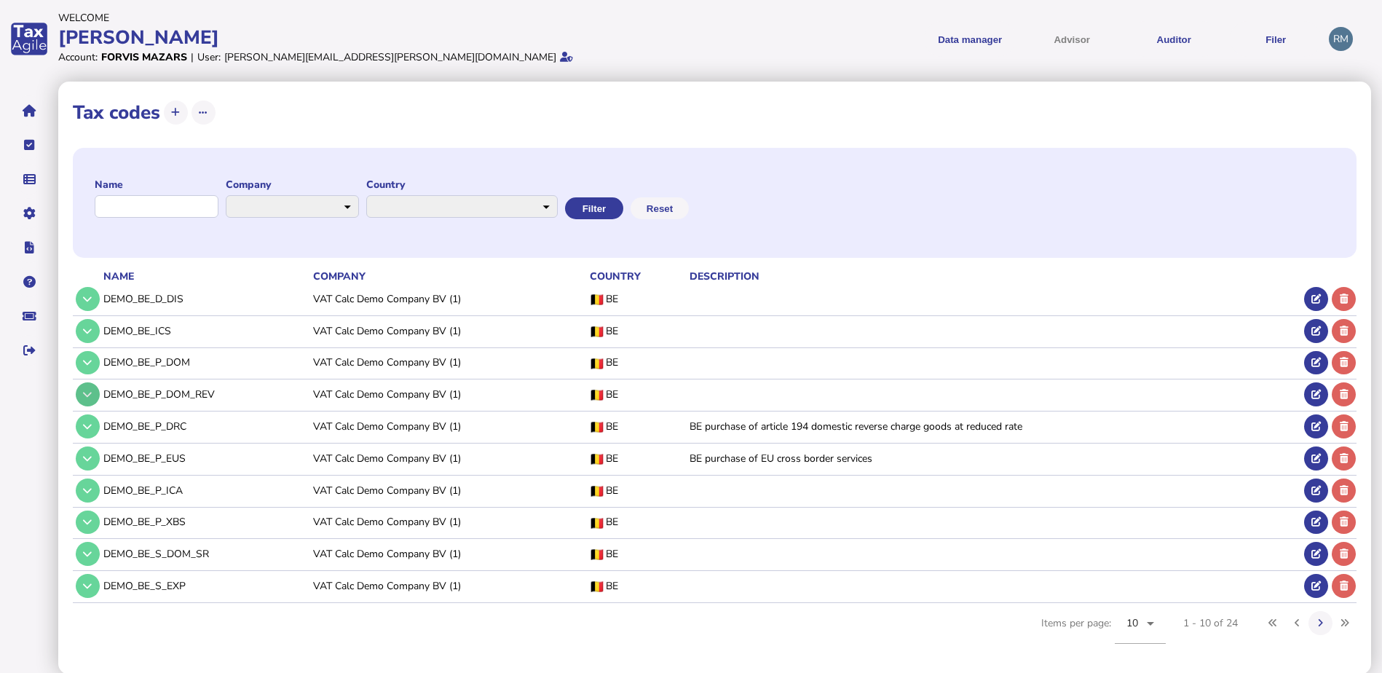
click at [82, 399] on button at bounding box center [88, 394] width 24 height 24
